Goal: Task Accomplishment & Management: Manage account settings

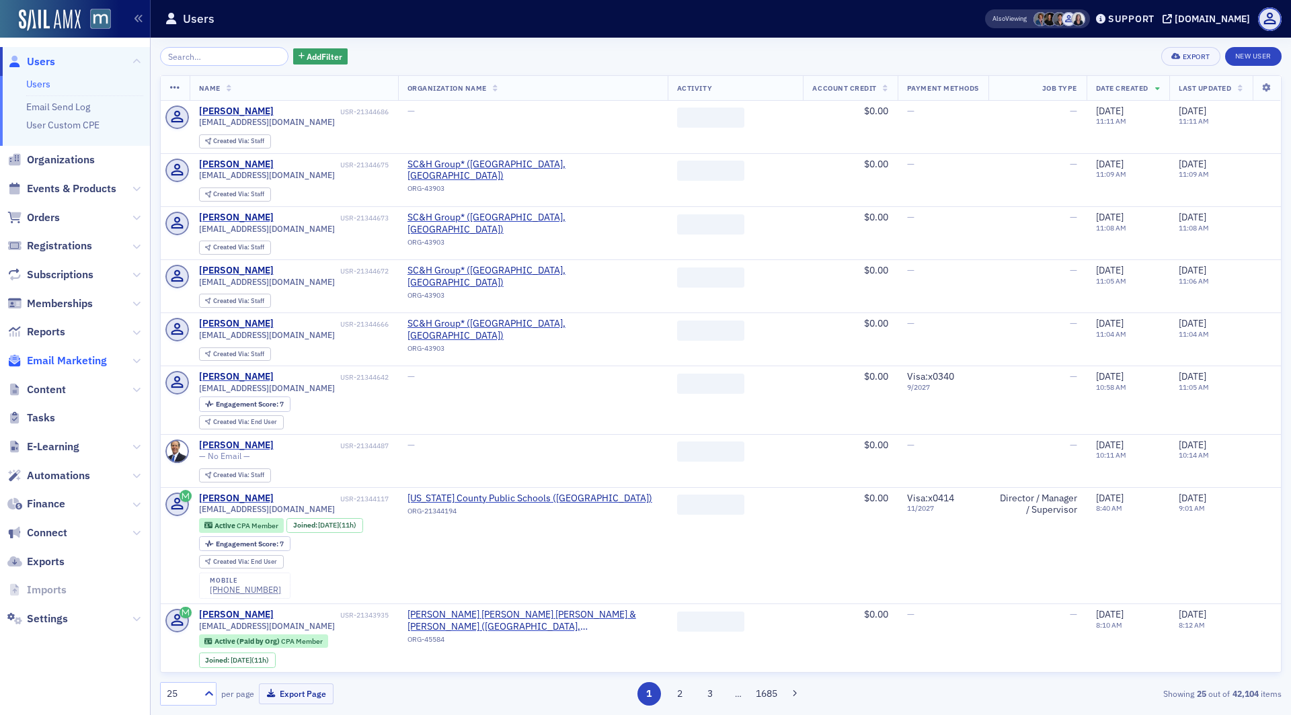
click at [80, 361] on span "Email Marketing" at bounding box center [67, 361] width 80 height 15
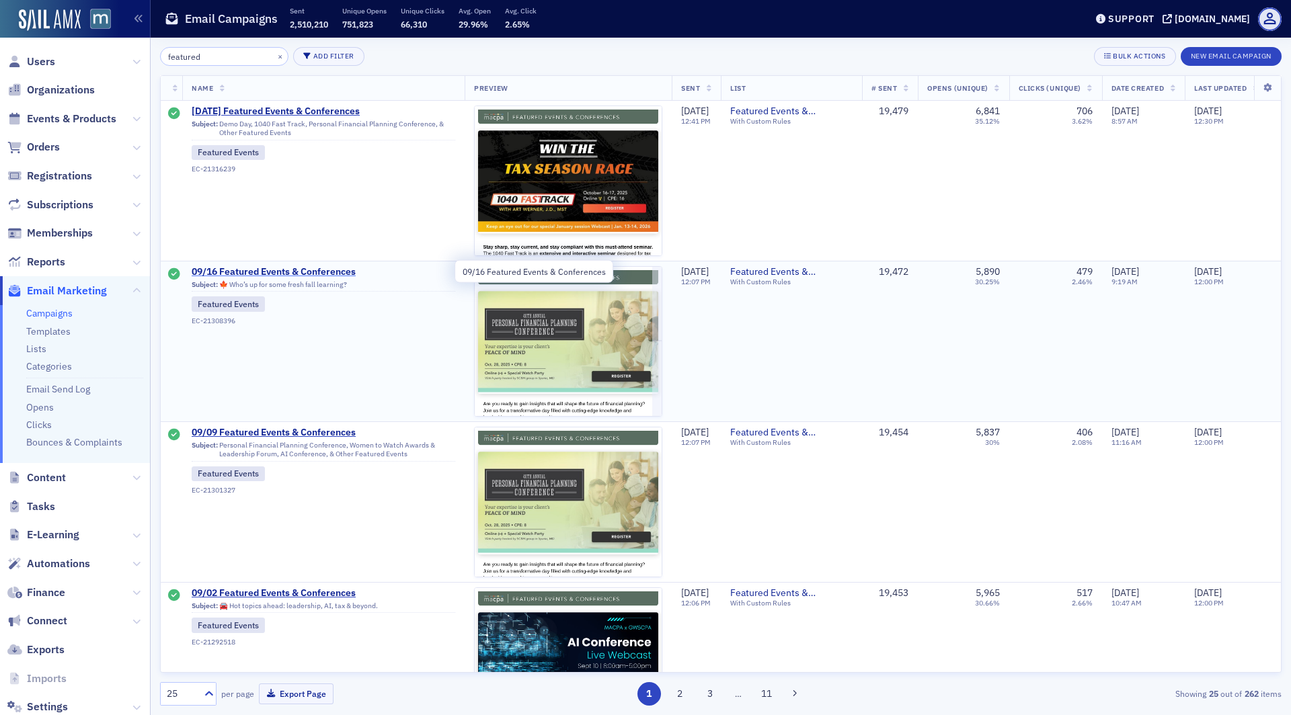
type input "featured"
click at [292, 266] on span "09/16 Featured Events & Conferences" at bounding box center [324, 272] width 264 height 12
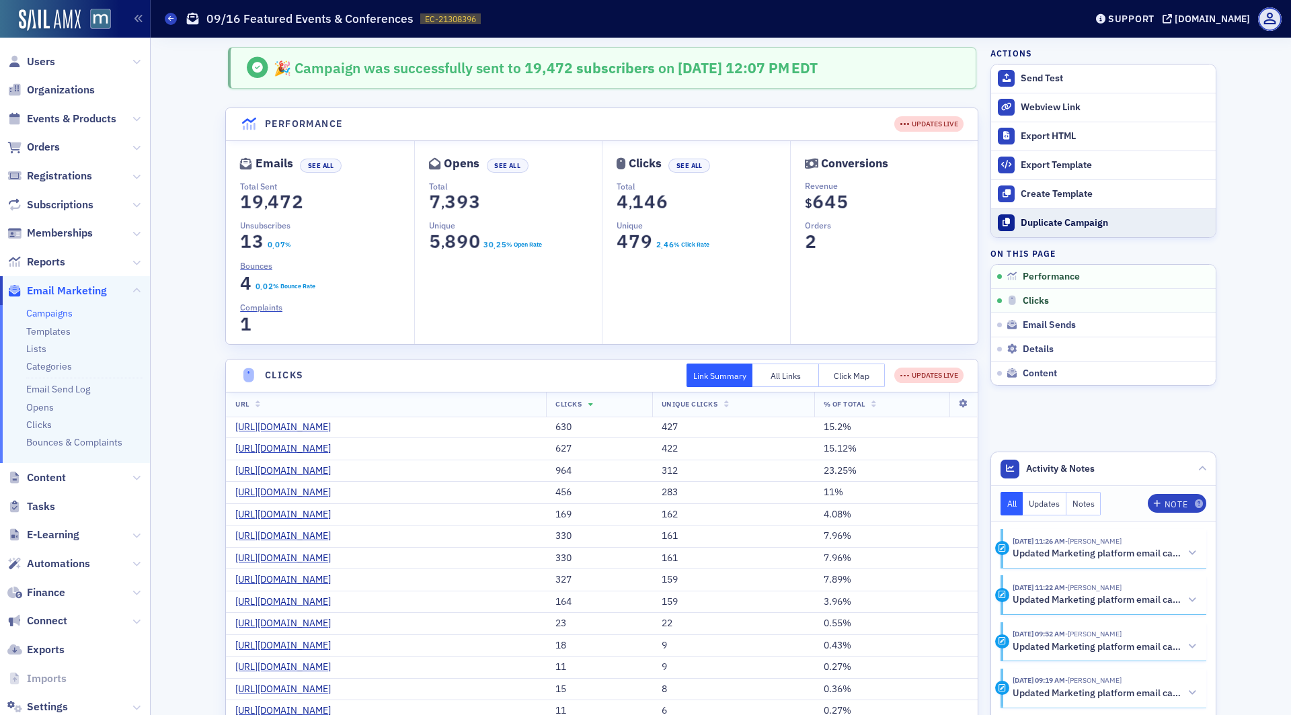
click at [1112, 212] on button "Duplicate Campaign" at bounding box center [1103, 222] width 225 height 29
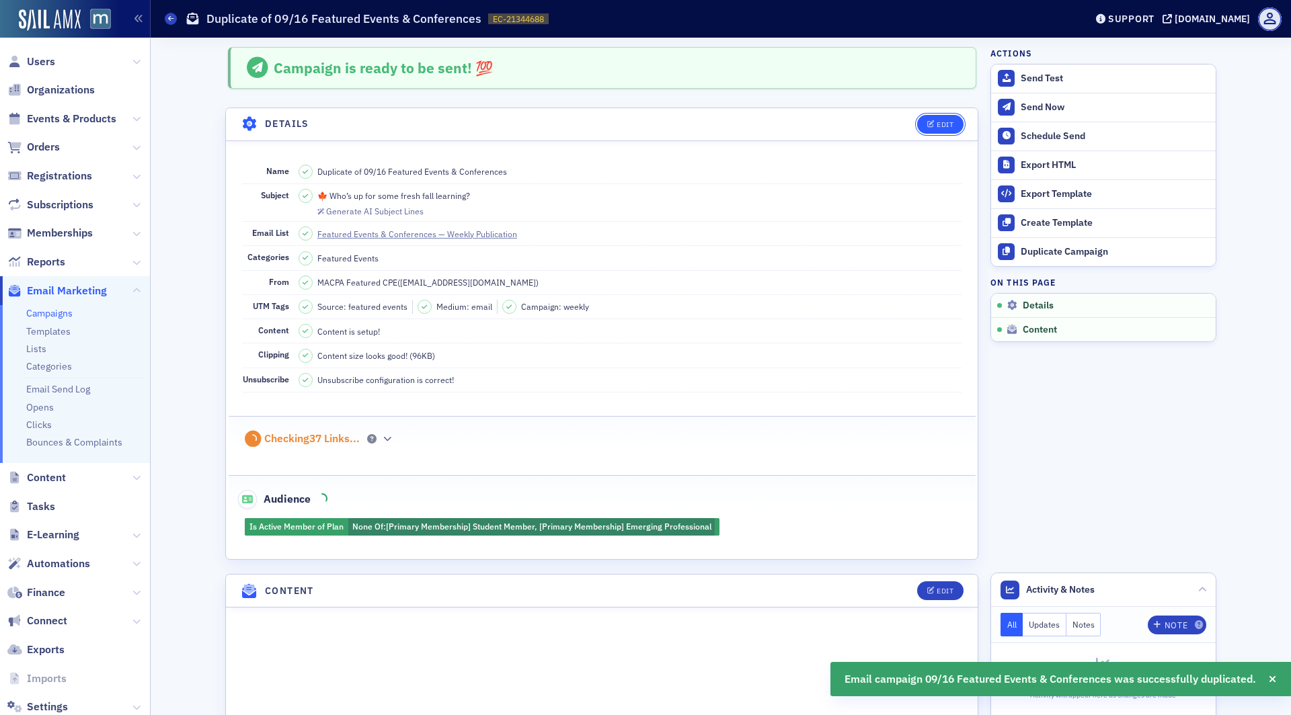
click at [953, 115] on div "Edit" at bounding box center [936, 124] width 56 height 19
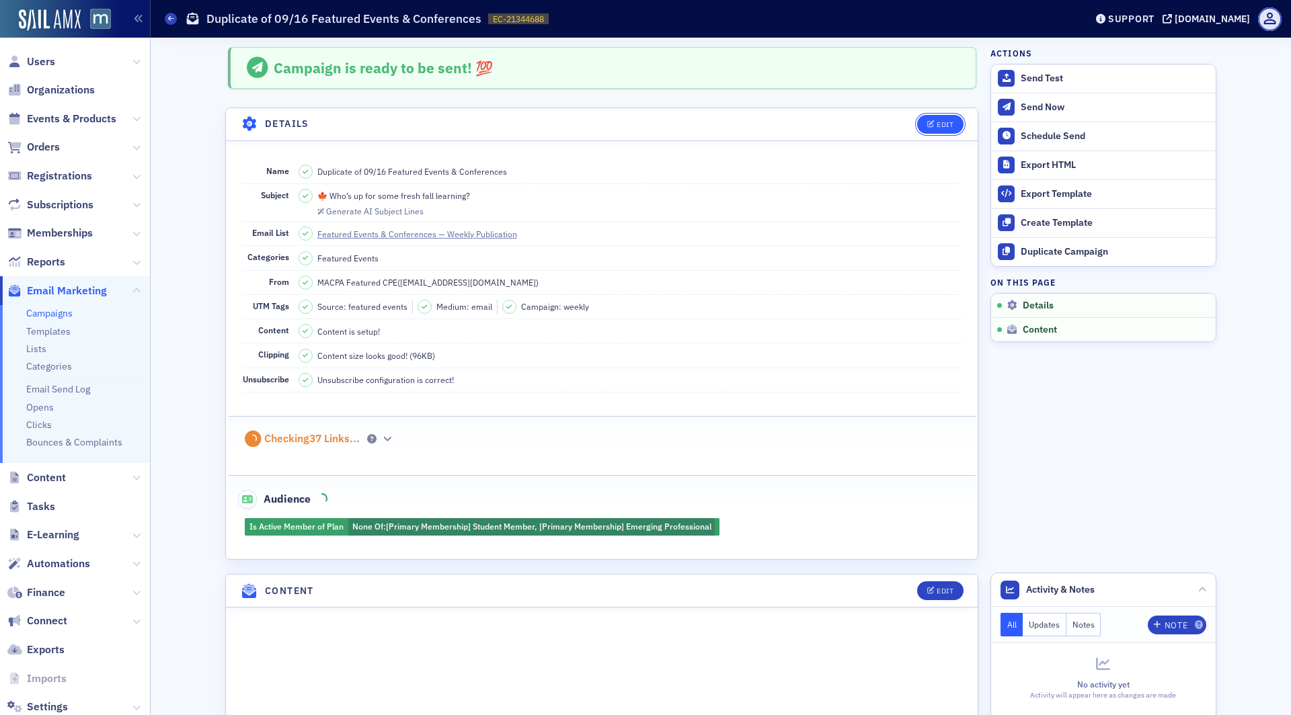
click at [941, 121] on div "Edit" at bounding box center [945, 124] width 17 height 7
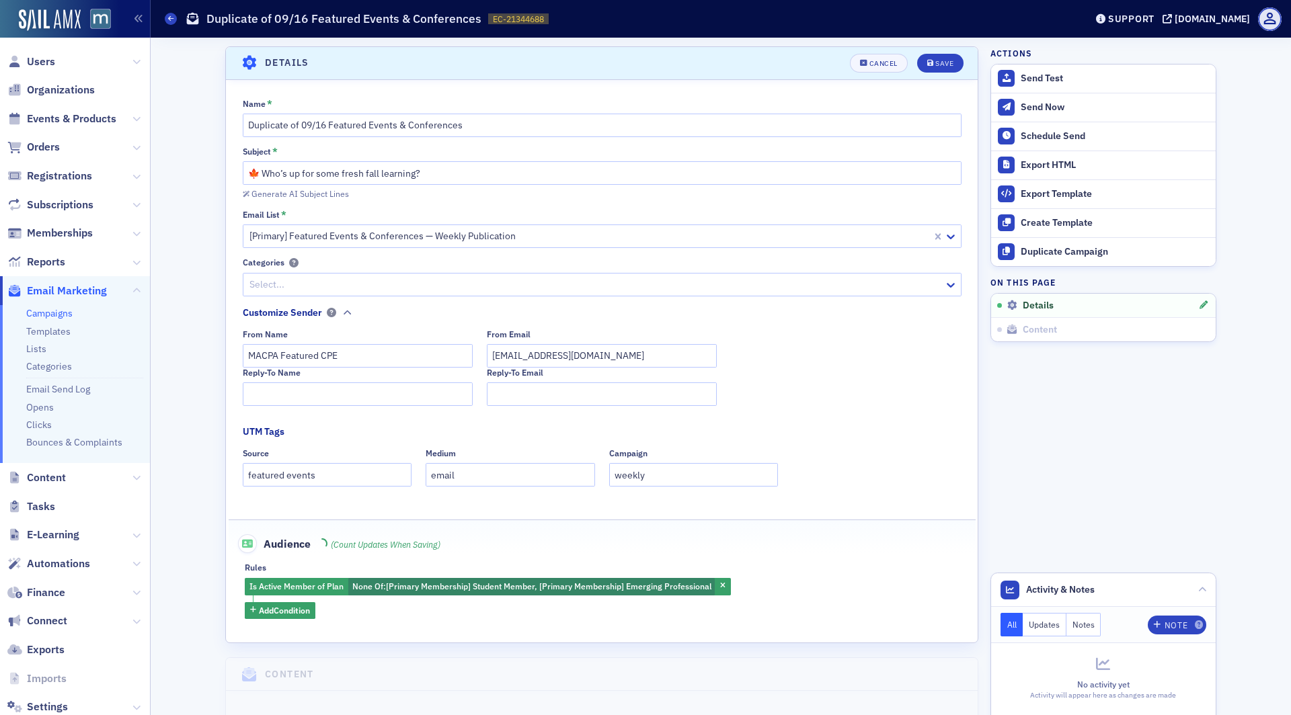
scroll to position [62, 0]
drag, startPoint x: 327, startPoint y: 124, endPoint x: 316, endPoint y: 124, distance: 10.8
click at [316, 124] on input "Duplicate of 09/16 Featured Events & Conferences" at bounding box center [602, 125] width 719 height 24
drag, startPoint x: 301, startPoint y: 124, endPoint x: 175, endPoint y: 111, distance: 126.4
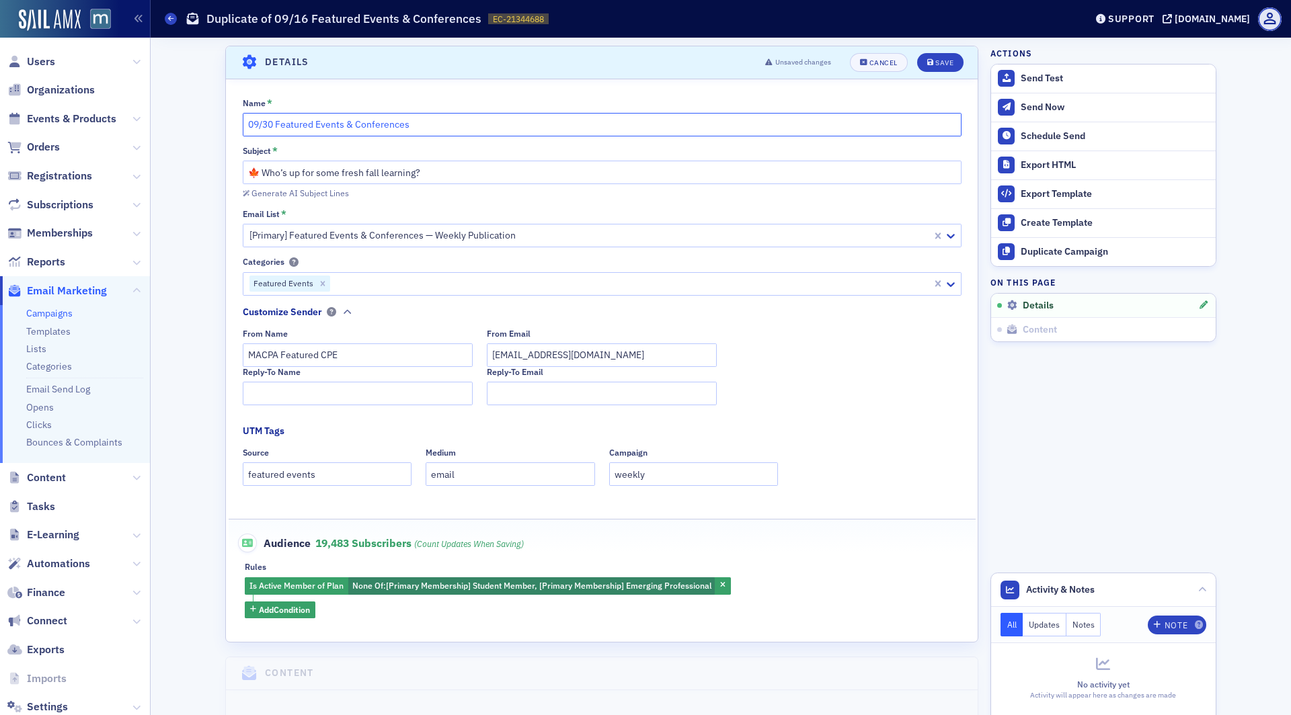
type input "09/30 Featured Events & Conferences"
click at [379, 179] on input "🍁 Who’s up for some fresh fall learning?" at bounding box center [602, 173] width 719 height 24
paste input "The Leaves Are Changing, Are Your Skills? New CPE Inside!"
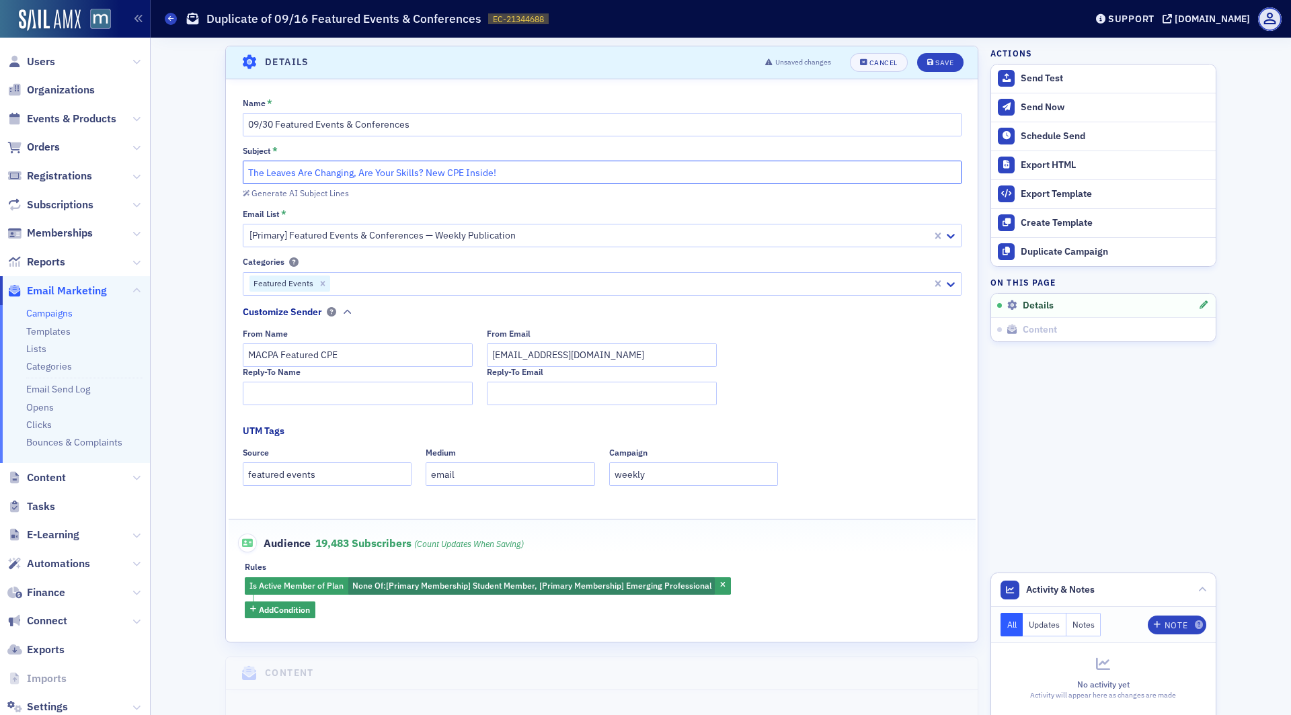
drag, startPoint x: 441, startPoint y: 173, endPoint x: 426, endPoint y: 171, distance: 14.9
click at [426, 171] on input "The Leaves Are Changing, Are Your Skills? New CPE Inside!" at bounding box center [602, 173] width 719 height 24
type input "The Leaves Are Changing, Are Your Skills? Fall CPE Inside!"
click at [924, 62] on button "Save" at bounding box center [940, 62] width 46 height 19
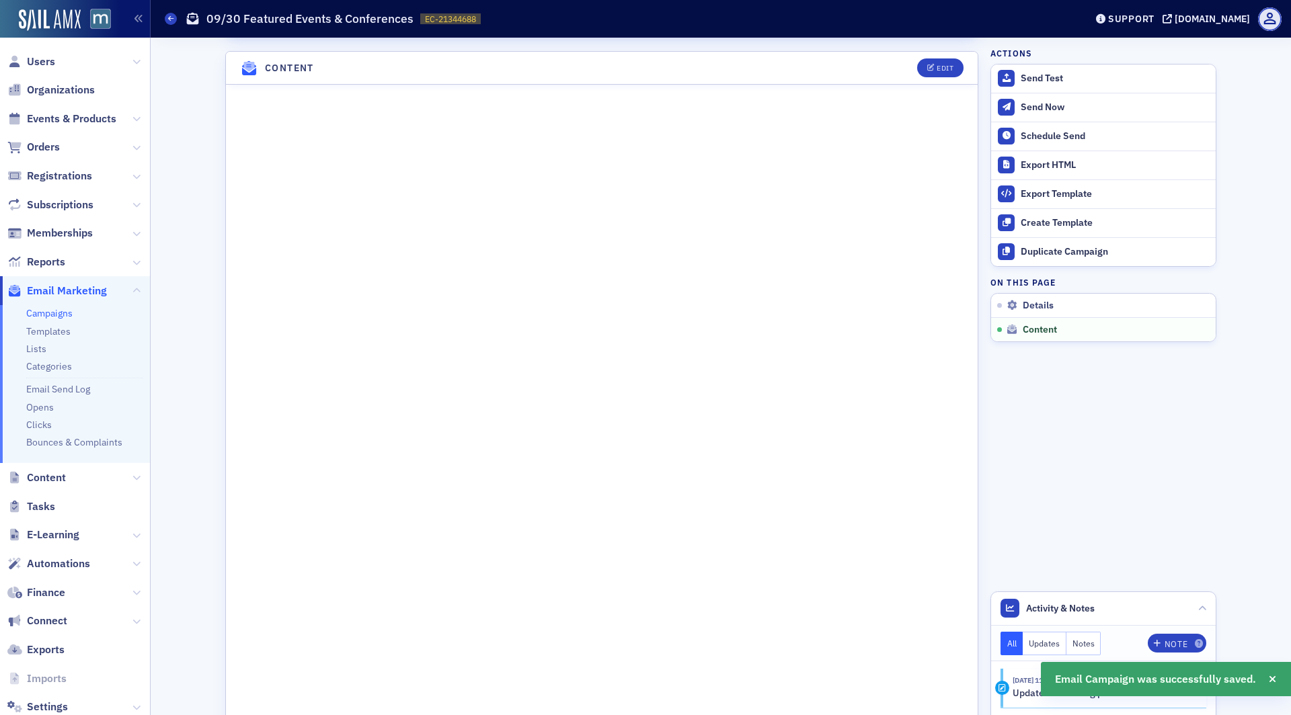
scroll to position [544, 0]
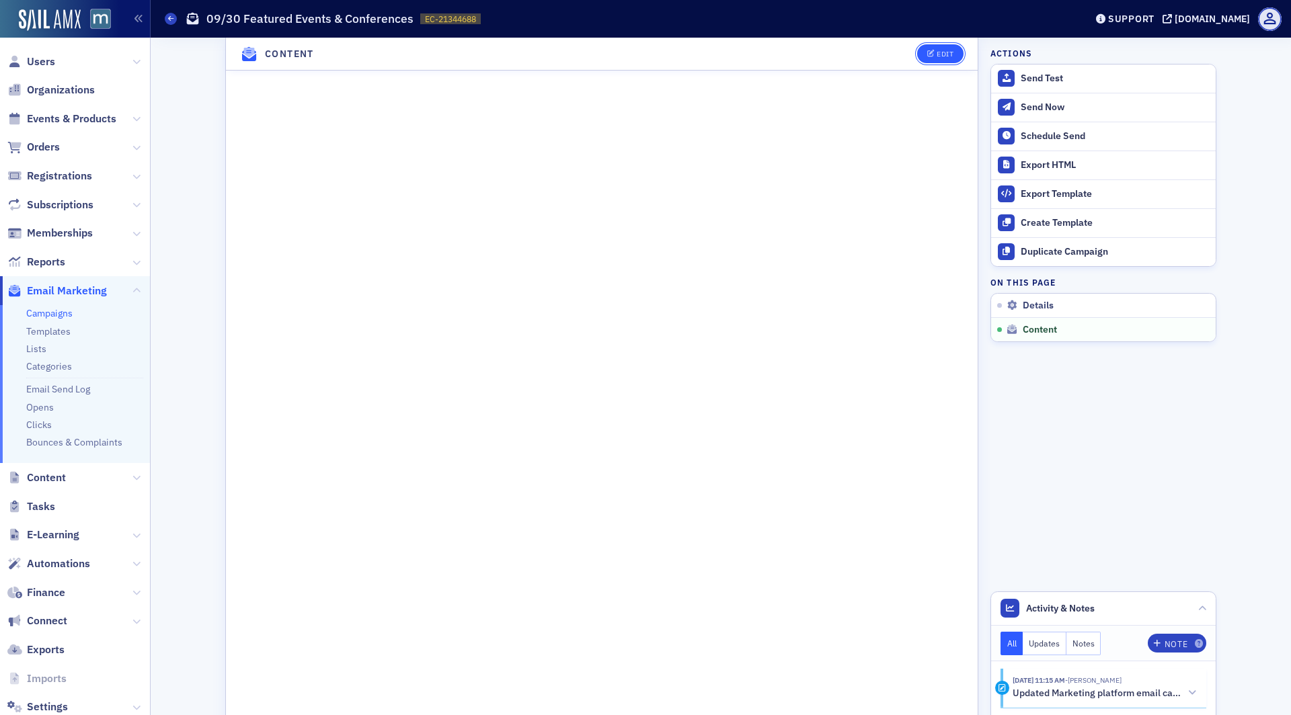
click at [935, 61] on button "Edit" at bounding box center [940, 53] width 46 height 19
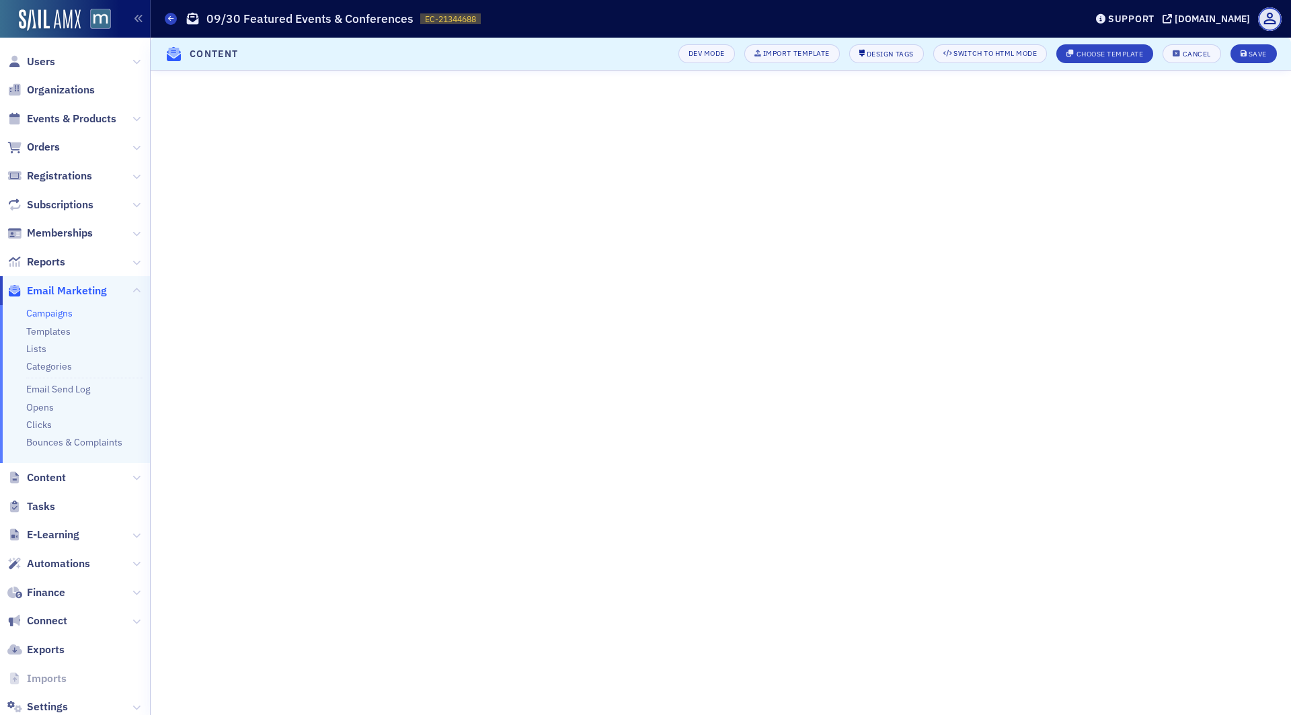
scroll to position [0, 0]
click at [1251, 56] on div "Save" at bounding box center [1257, 53] width 18 height 7
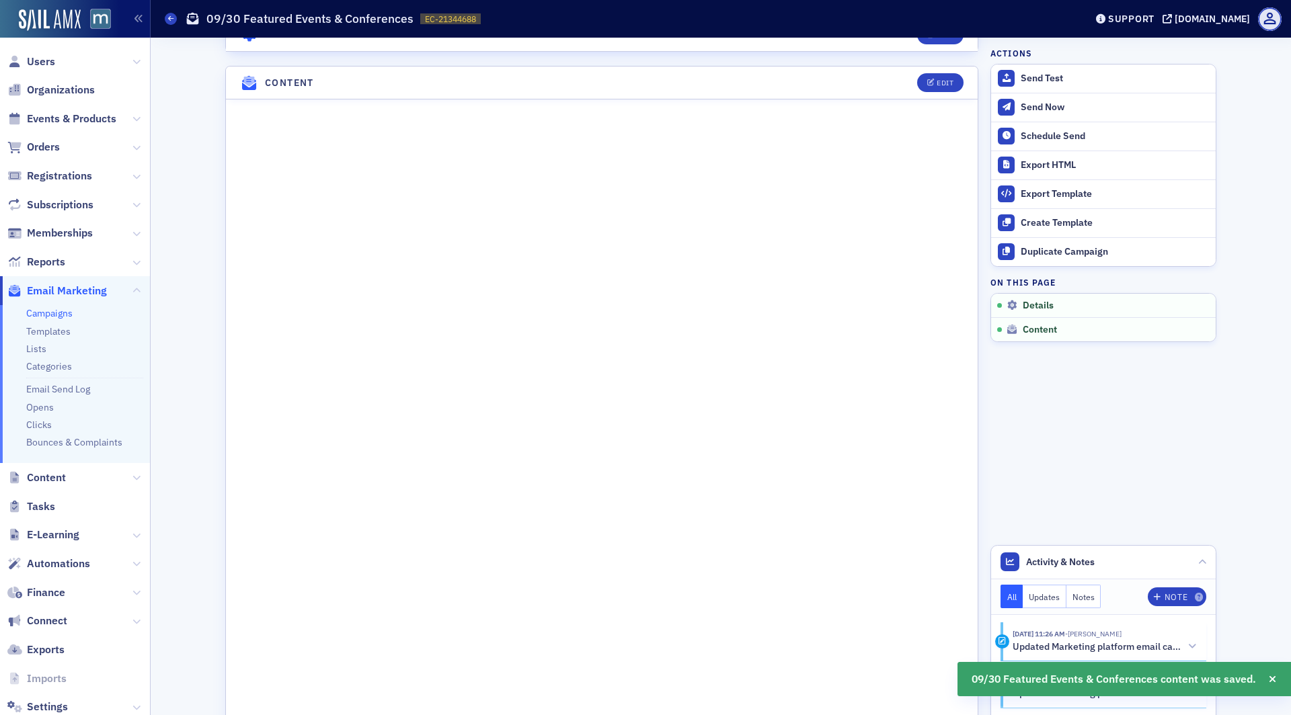
scroll to position [523, 0]
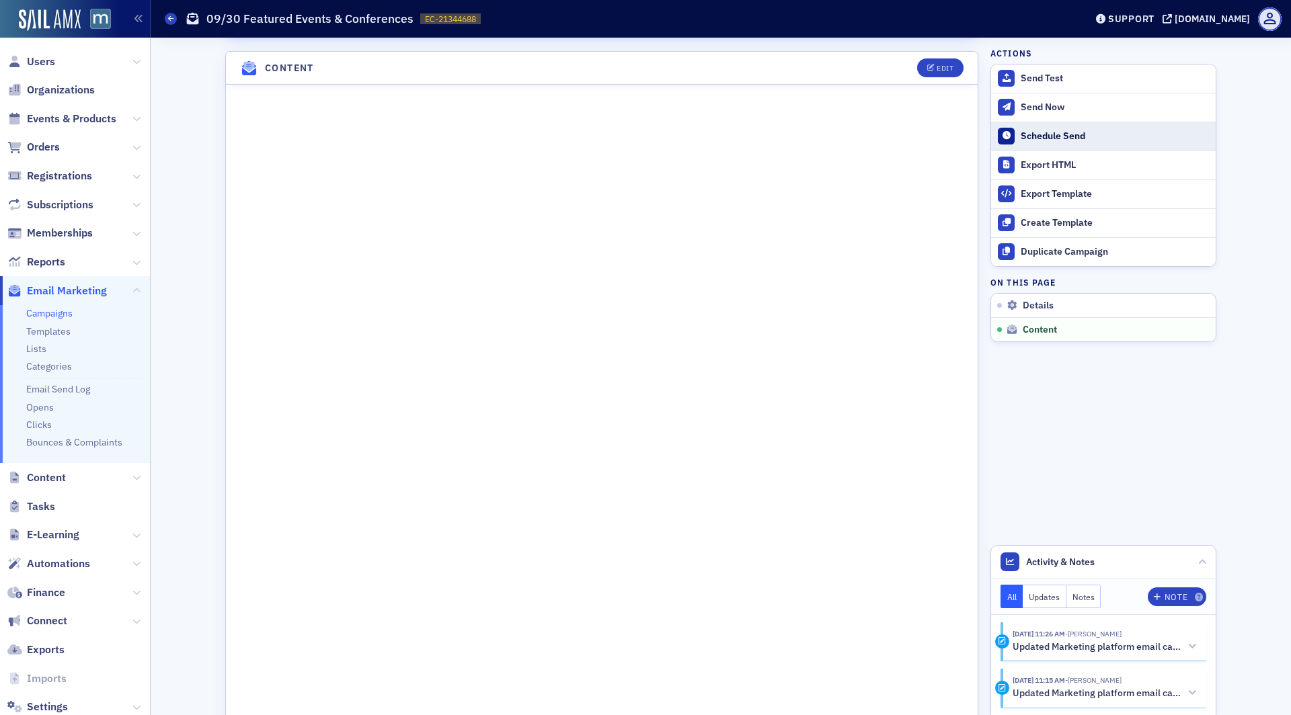
click at [1035, 126] on button "Schedule Send" at bounding box center [1103, 136] width 225 height 29
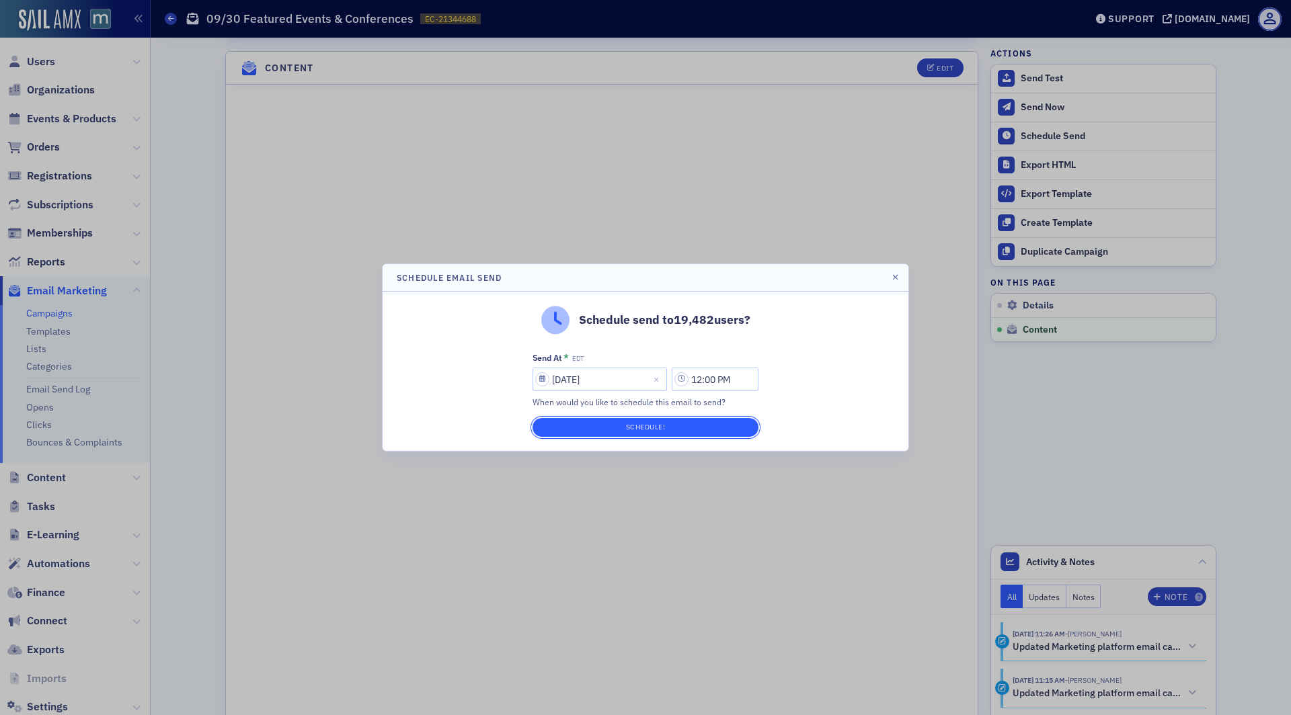
click at [720, 426] on button "Schedule!" at bounding box center [645, 427] width 226 height 19
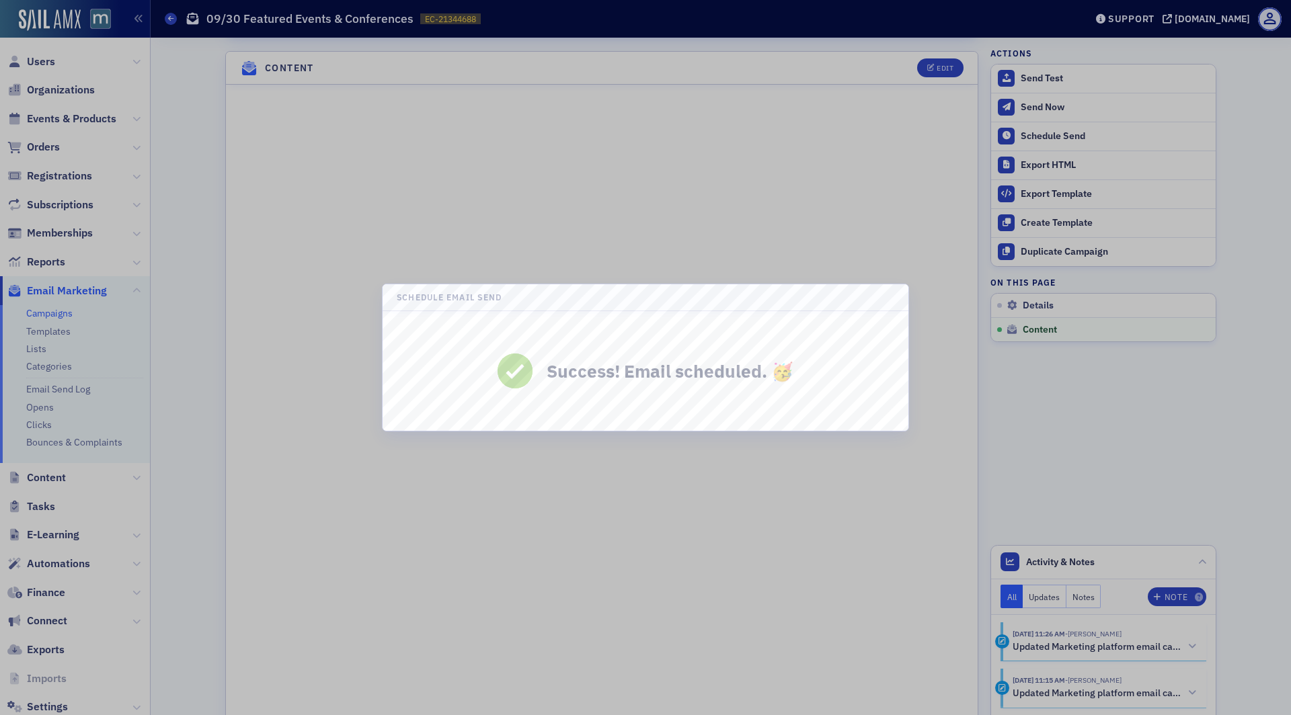
click at [848, 538] on div at bounding box center [645, 357] width 1291 height 715
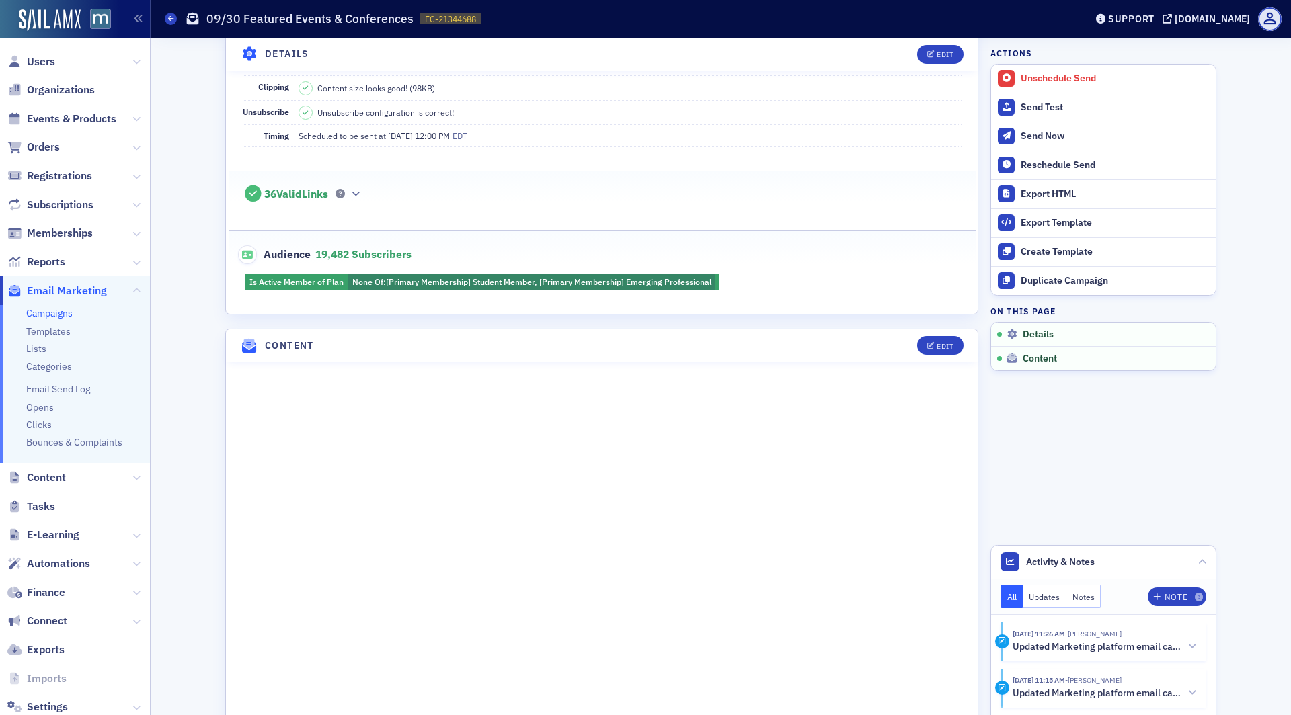
scroll to position [0, 0]
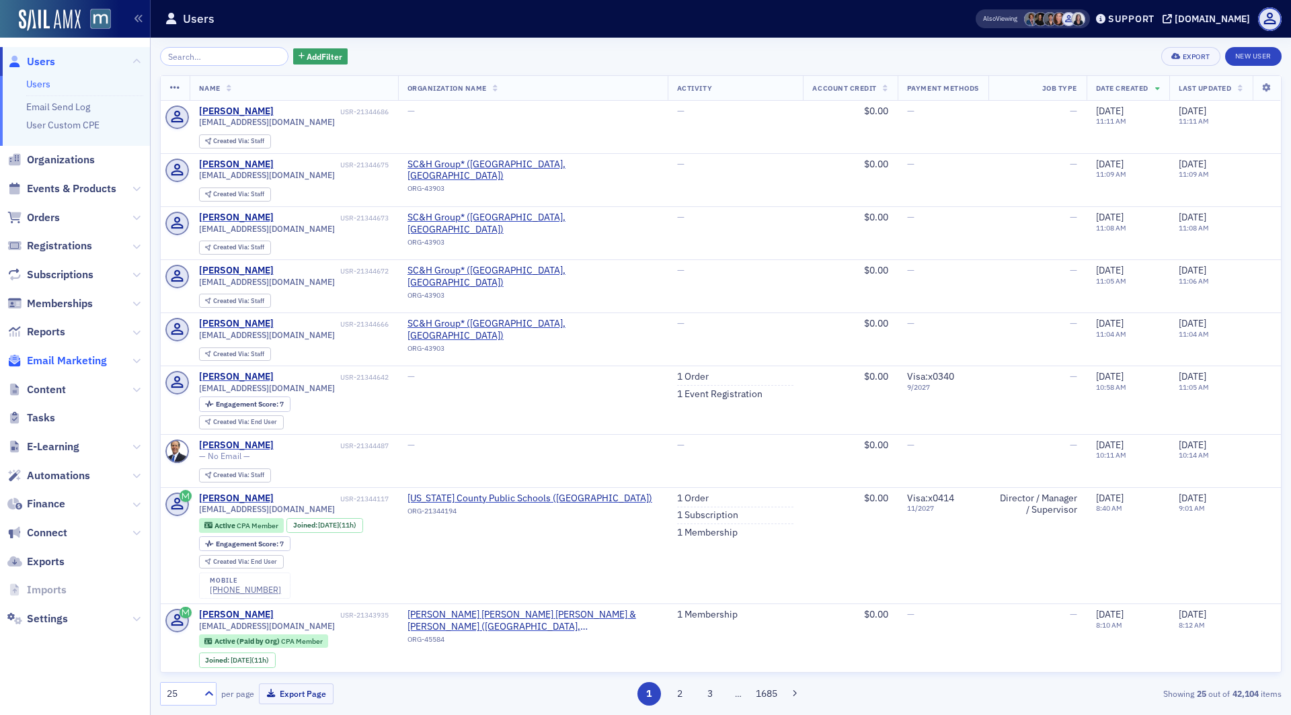
click at [70, 366] on span "Email Marketing" at bounding box center [67, 361] width 80 height 15
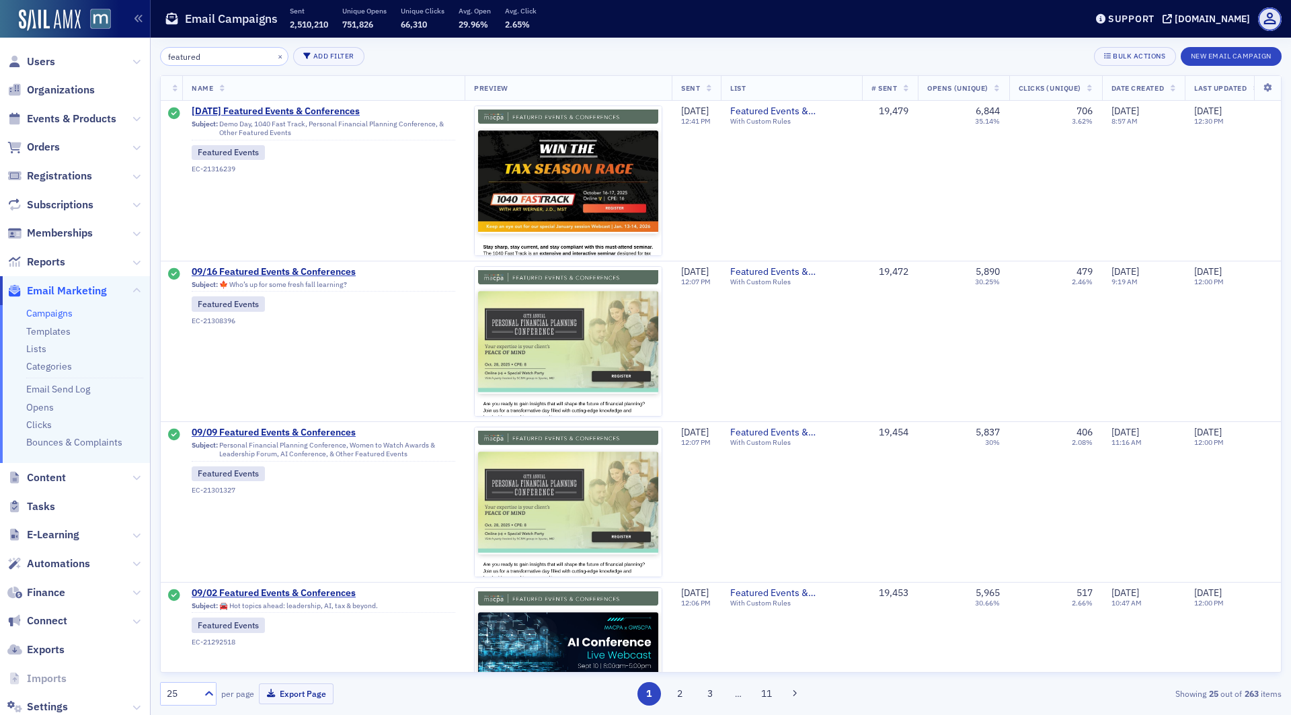
type input "featured"
